Goal: Task Accomplishment & Management: Use online tool/utility

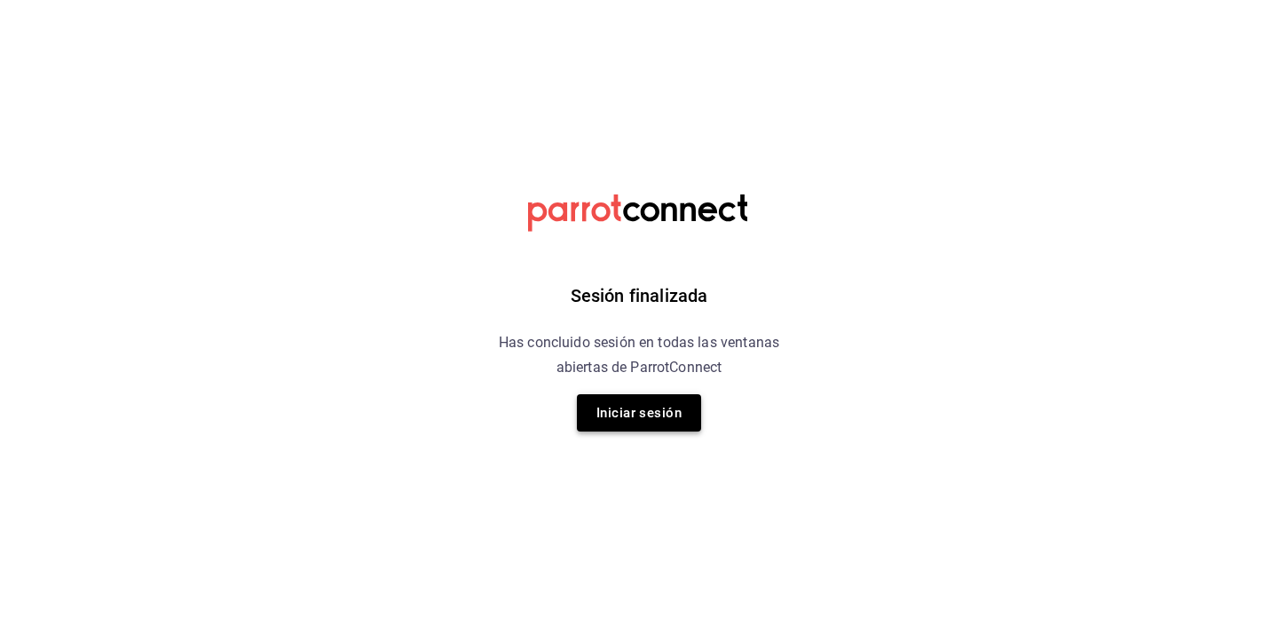
click at [631, 401] on button "Iniciar sesión" at bounding box center [639, 412] width 124 height 37
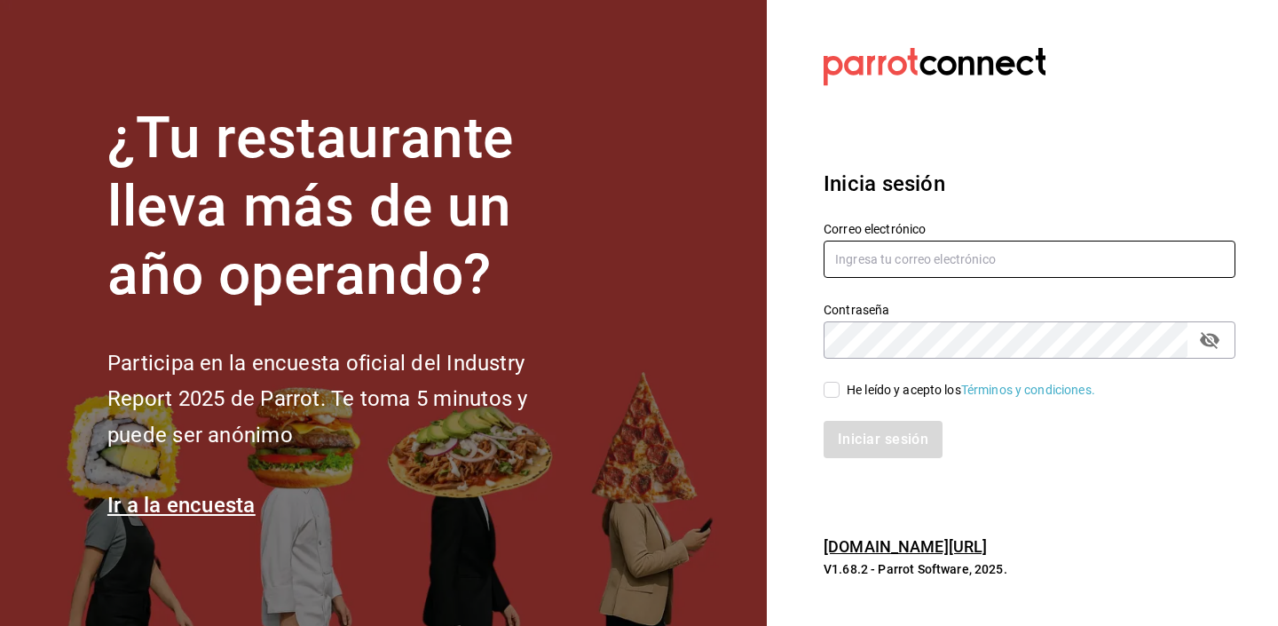
type input "[PERSON_NAME][EMAIL_ADDRESS][DOMAIN_NAME]"
click at [834, 399] on div "Iniciar sesión" at bounding box center [1019, 428] width 433 height 59
click at [832, 387] on input "He leído y acepto los Términos y condiciones." at bounding box center [832, 390] width 16 height 16
checkbox input "true"
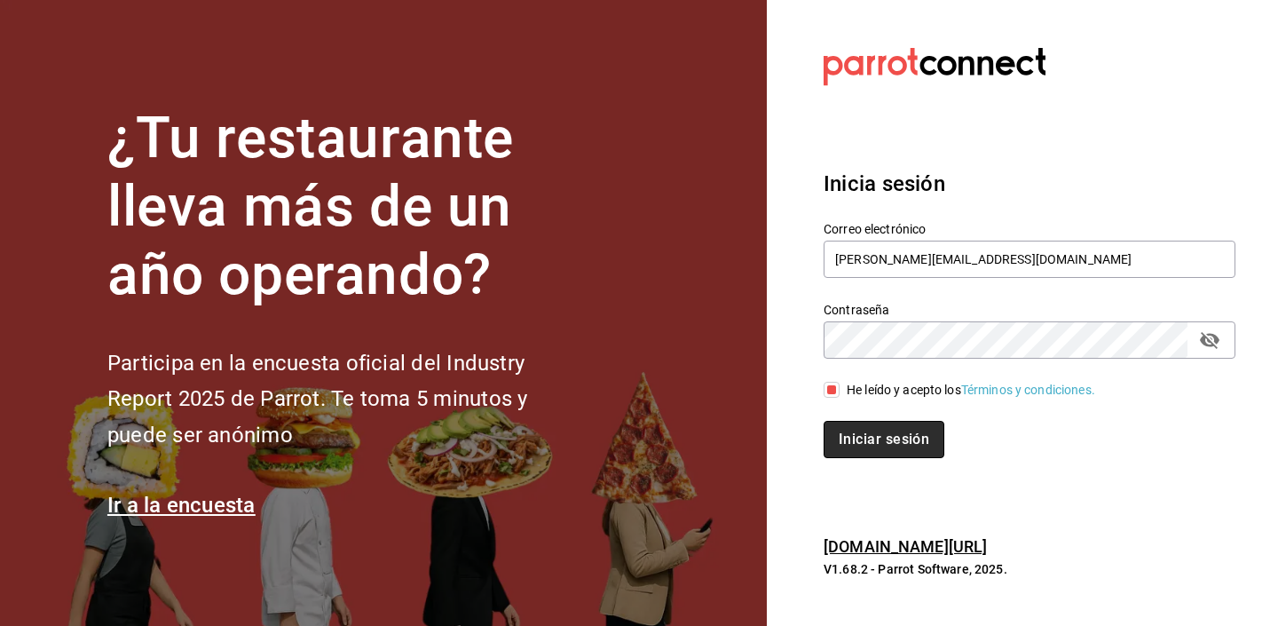
click at [842, 431] on button "Iniciar sesión" at bounding box center [884, 439] width 121 height 37
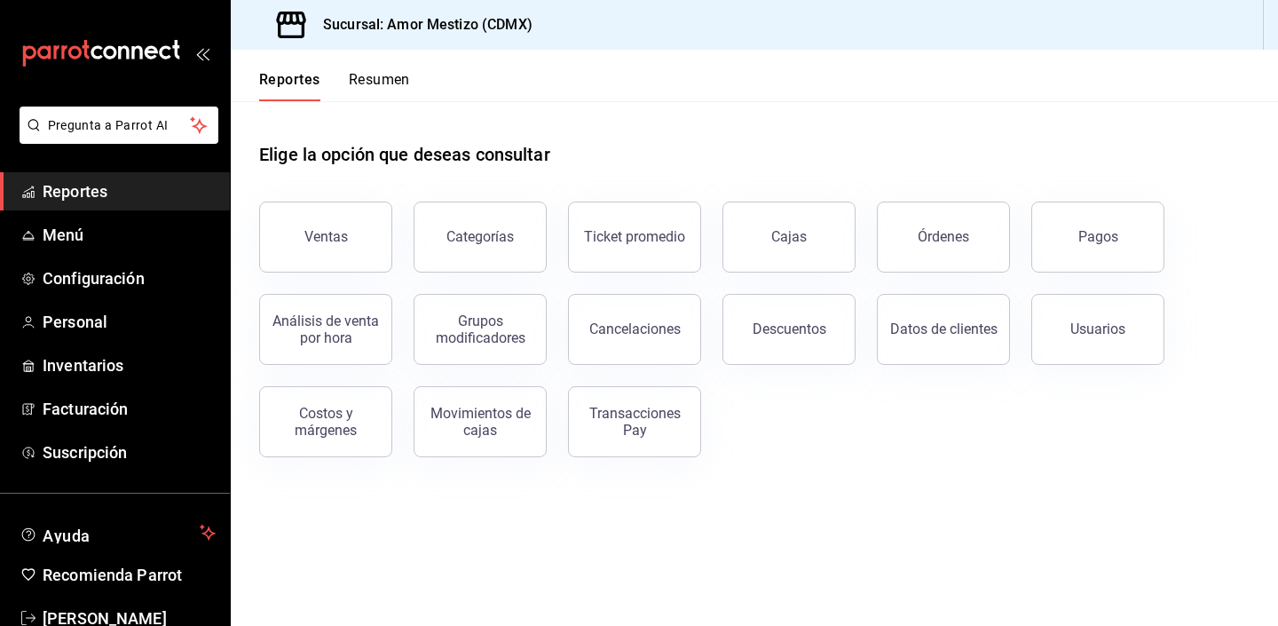
click at [365, 74] on button "Resumen" at bounding box center [379, 86] width 61 height 30
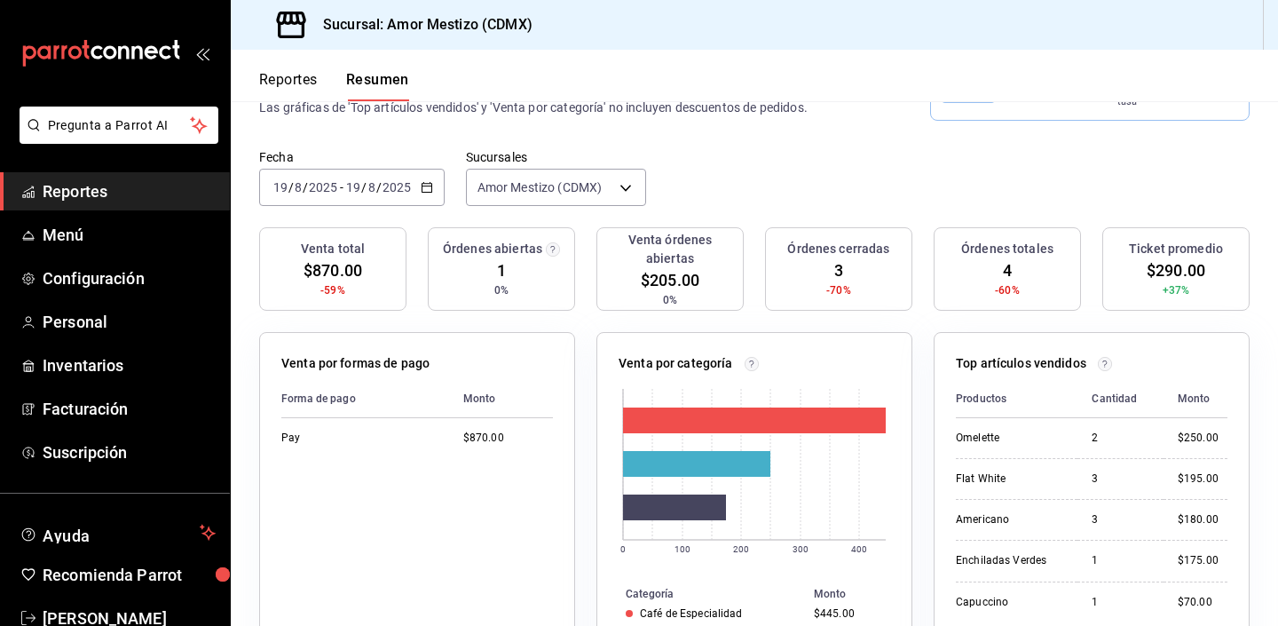
scroll to position [146, 0]
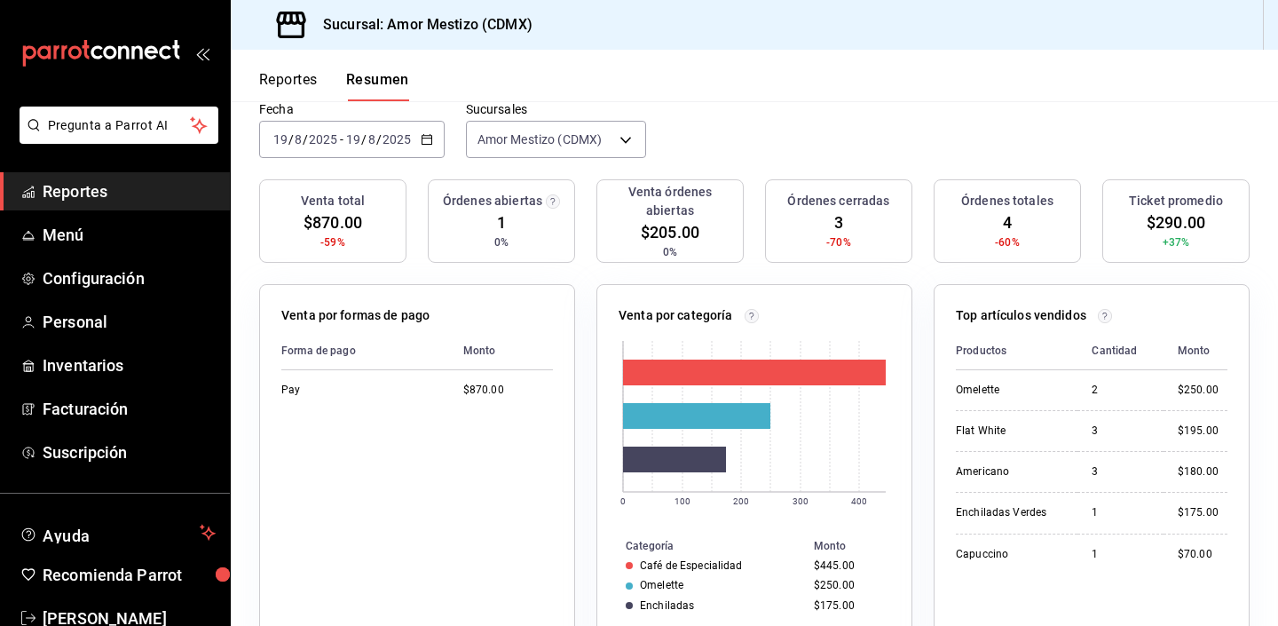
click at [283, 91] on button "Reportes" at bounding box center [288, 86] width 59 height 30
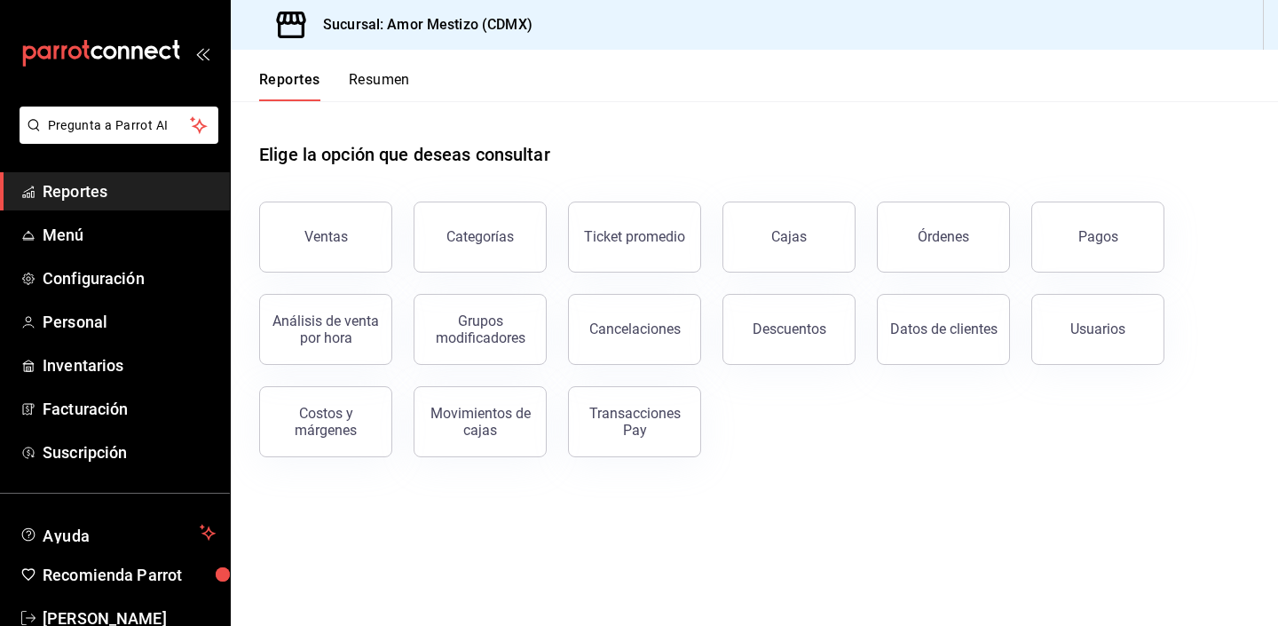
click at [379, 91] on button "Resumen" at bounding box center [379, 86] width 61 height 30
